Goal: Entertainment & Leisure: Consume media (video, audio)

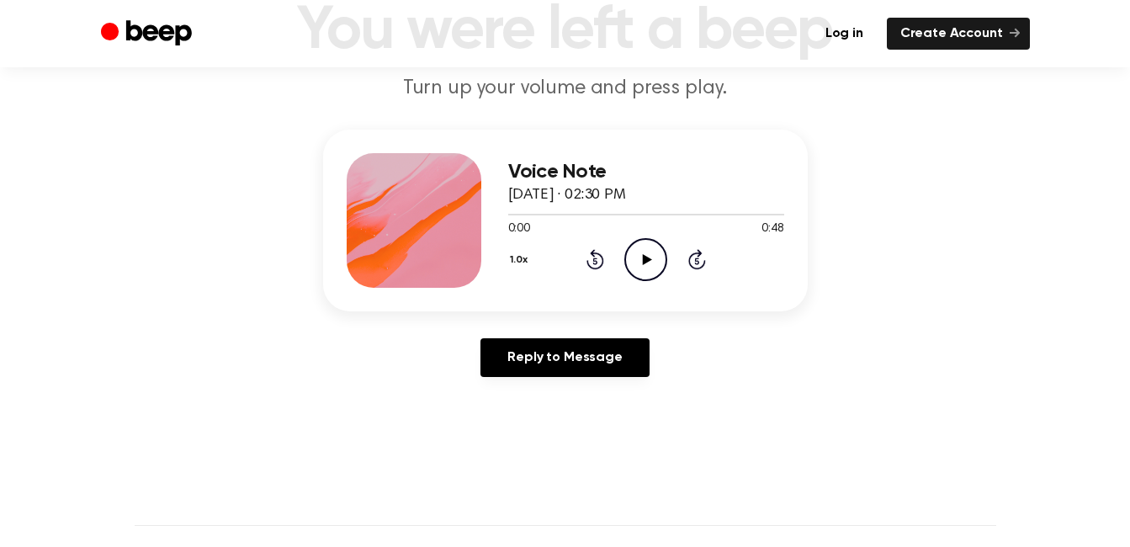
scroll to position [135, 0]
click at [642, 263] on icon "Play Audio" at bounding box center [646, 258] width 43 height 43
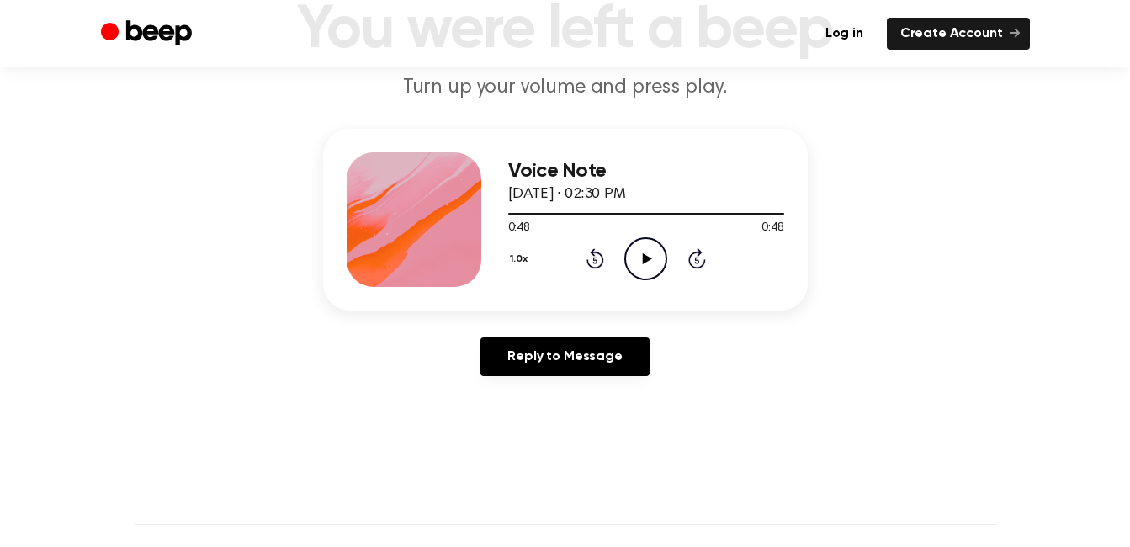
click at [646, 252] on icon "Play Audio" at bounding box center [646, 258] width 43 height 43
click at [597, 263] on icon at bounding box center [595, 261] width 4 height 7
click at [588, 268] on icon "Rewind 5 seconds" at bounding box center [595, 258] width 19 height 22
drag, startPoint x: 588, startPoint y: 268, endPoint x: 575, endPoint y: 268, distance: 12.6
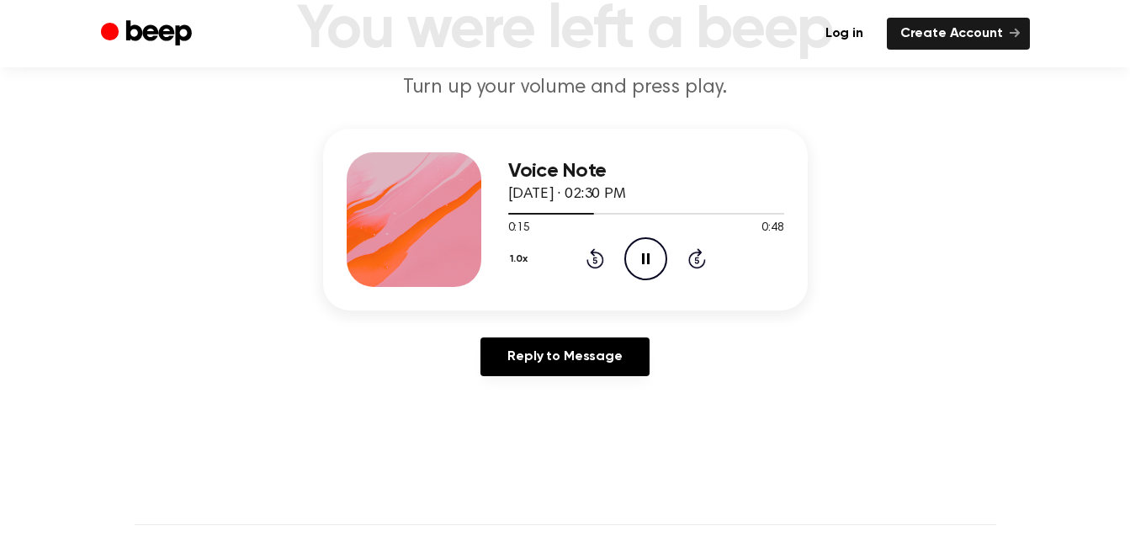
click at [575, 268] on div "1.0x Rewind 5 seconds Pause Audio Skip 5 seconds" at bounding box center [646, 258] width 276 height 43
click at [597, 257] on icon "Rewind 5 seconds" at bounding box center [595, 258] width 19 height 22
click at [590, 264] on icon at bounding box center [596, 258] width 18 height 20
click at [637, 268] on icon "Pause Audio" at bounding box center [646, 258] width 43 height 43
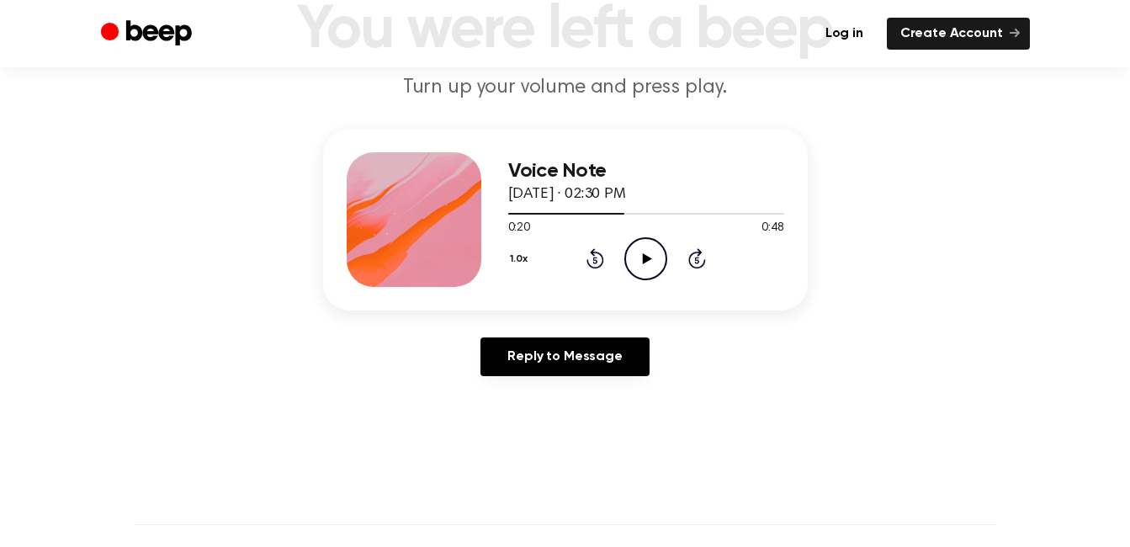
click at [592, 250] on icon at bounding box center [596, 258] width 18 height 20
click at [579, 258] on div "1.0x Rewind 5 seconds Play Audio Skip 5 seconds" at bounding box center [646, 258] width 276 height 43
click at [584, 258] on div "1.0x Rewind 5 seconds Play Audio Skip 5 seconds" at bounding box center [646, 258] width 276 height 43
click at [589, 261] on icon at bounding box center [596, 258] width 18 height 20
click at [628, 264] on icon "Play Audio" at bounding box center [646, 258] width 43 height 43
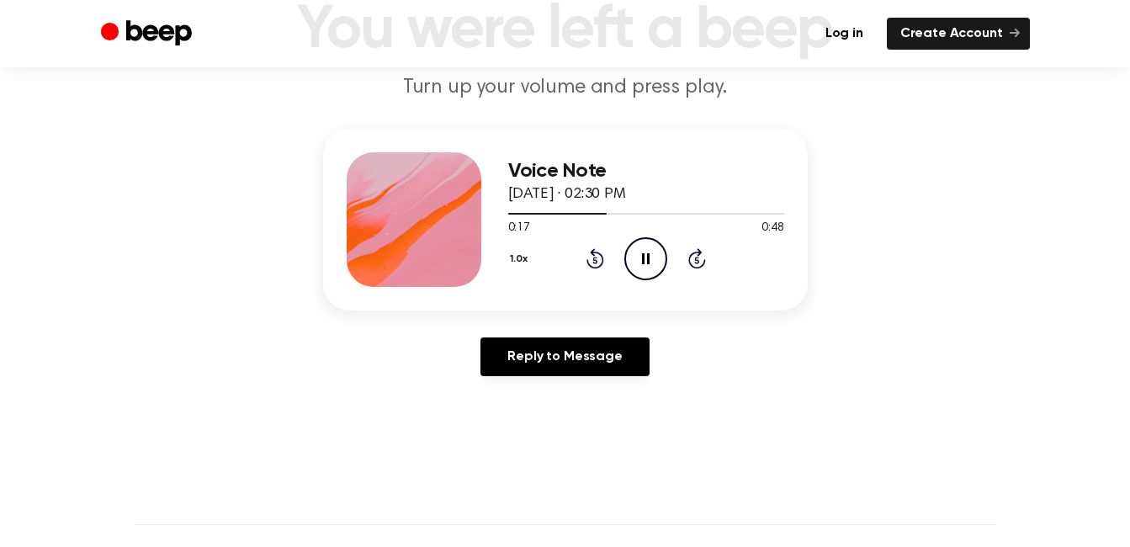
click at [652, 259] on icon "Pause Audio" at bounding box center [646, 258] width 43 height 43
click at [636, 253] on icon "Play Audio" at bounding box center [646, 258] width 43 height 43
click at [636, 253] on icon "Pause Audio" at bounding box center [646, 258] width 43 height 43
click at [640, 245] on icon "Play Audio" at bounding box center [646, 258] width 43 height 43
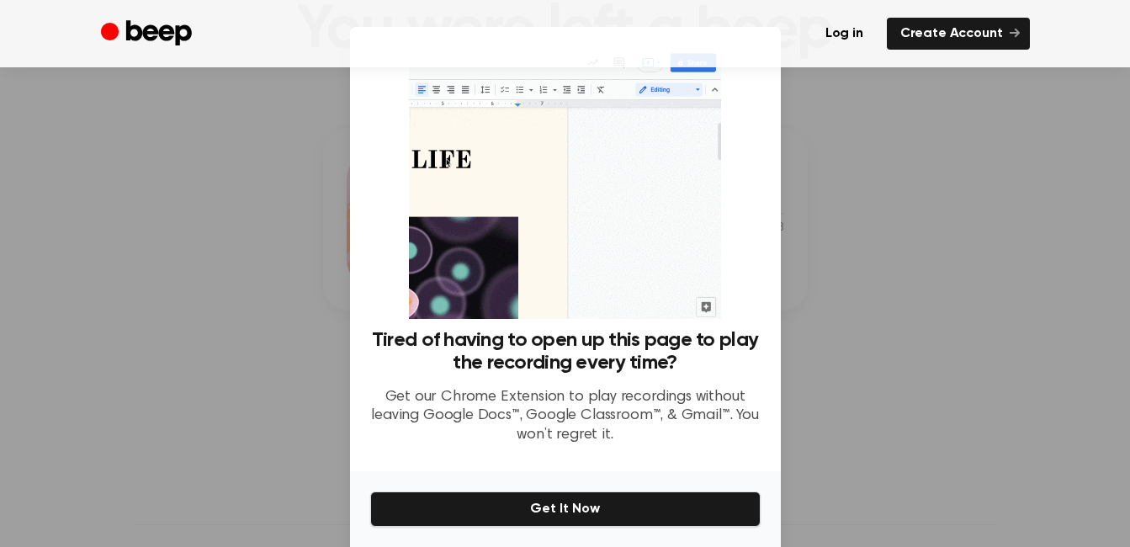
scroll to position [61, 0]
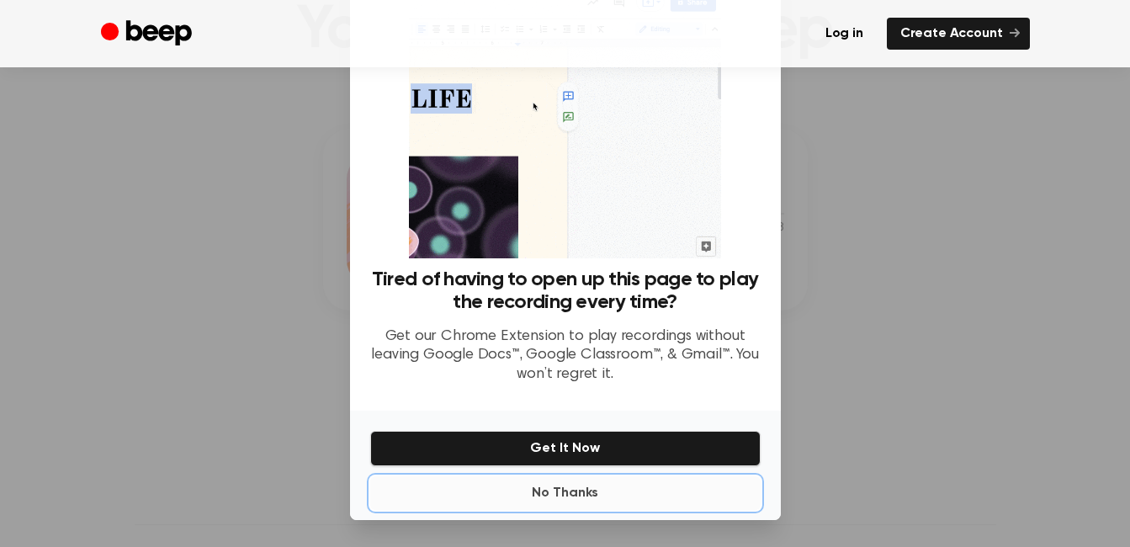
click at [550, 501] on button "No Thanks" at bounding box center [565, 493] width 391 height 34
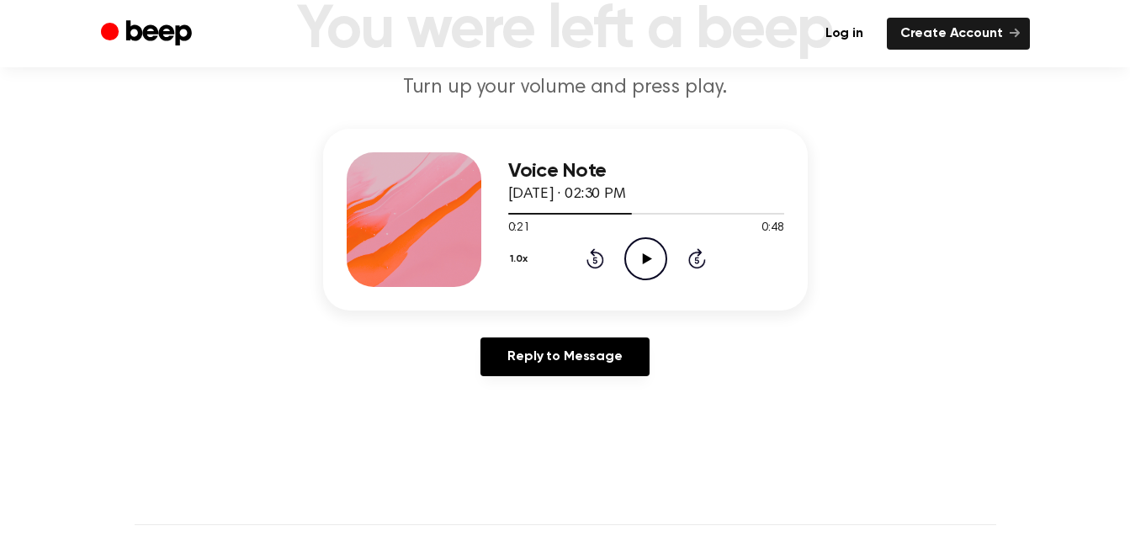
click at [632, 258] on icon "Play Audio" at bounding box center [646, 258] width 43 height 43
click at [644, 258] on icon at bounding box center [646, 258] width 8 height 11
click at [654, 255] on icon "Play Audio" at bounding box center [646, 258] width 43 height 43
